Goal: Find specific page/section: Find specific page/section

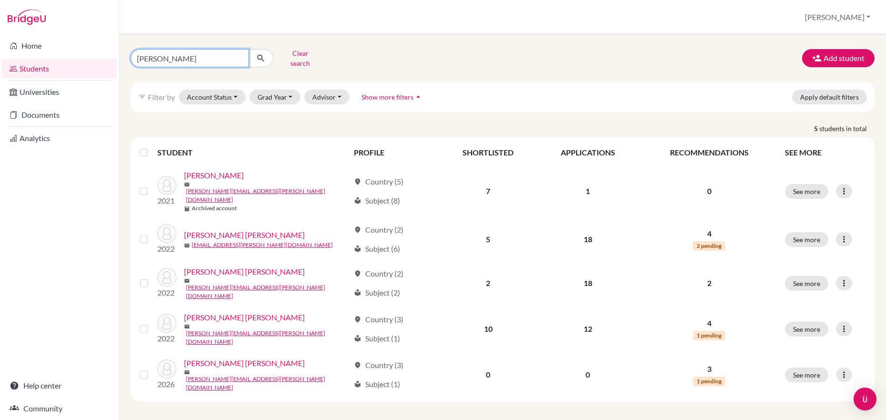
click at [151, 62] on input "[PERSON_NAME]" at bounding box center [190, 58] width 118 height 18
click at [150, 54] on input "[PERSON_NAME]" at bounding box center [190, 58] width 118 height 18
type input "mau"
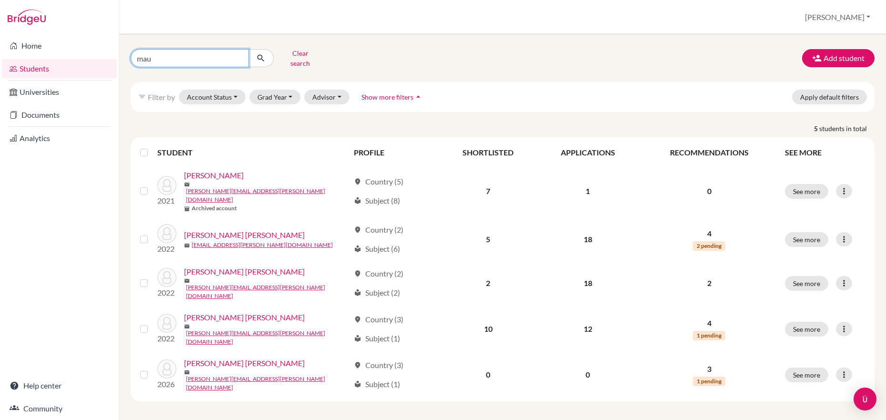
click at [261, 55] on button "submit" at bounding box center [260, 58] width 25 height 18
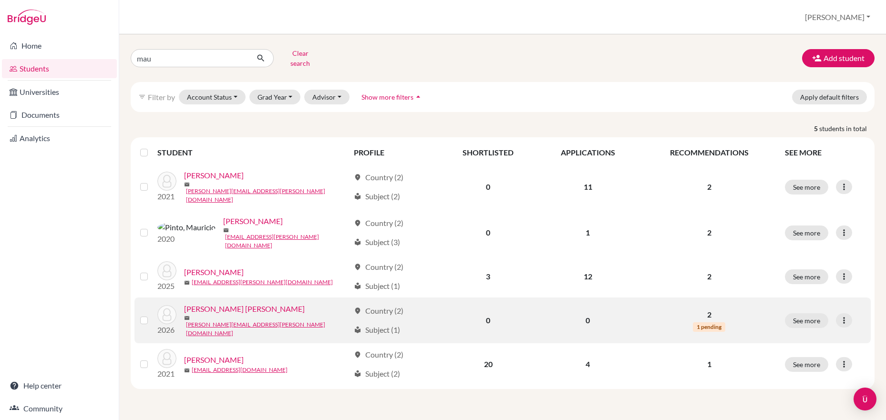
click at [259, 303] on link "[PERSON_NAME] [PERSON_NAME]" at bounding box center [244, 308] width 121 height 11
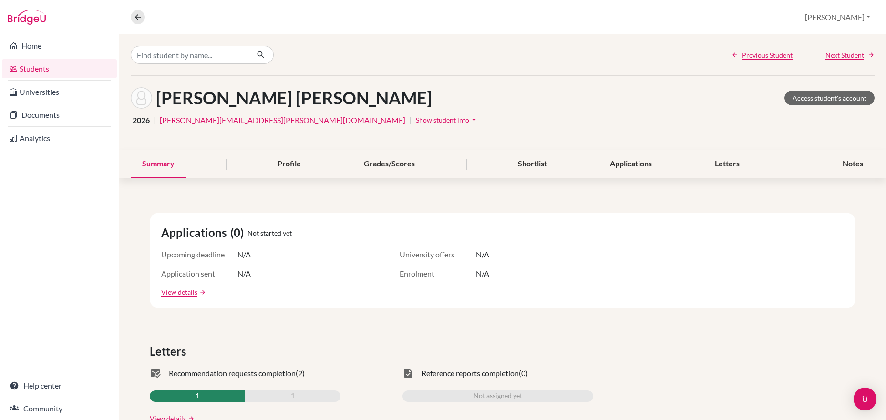
scroll to position [184, 0]
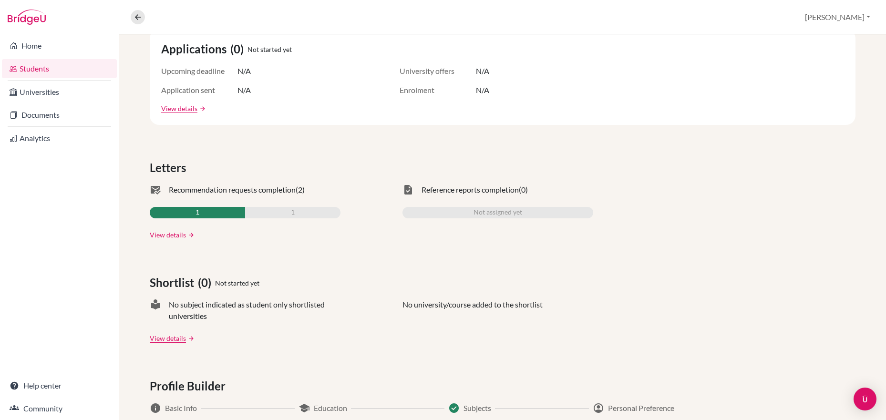
click at [173, 233] on link "View details" at bounding box center [168, 235] width 36 height 10
